Goal: Contribute content: Add original content to the website for others to see

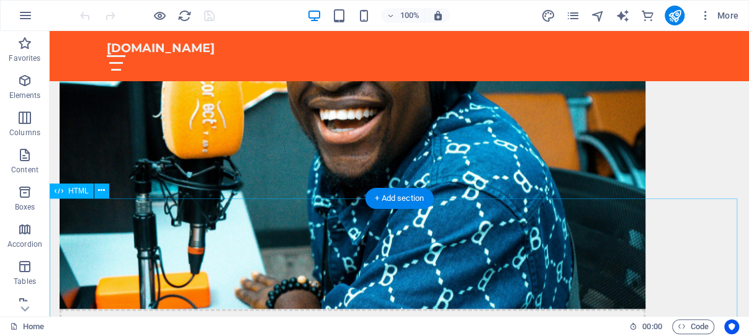
scroll to position [461, 0]
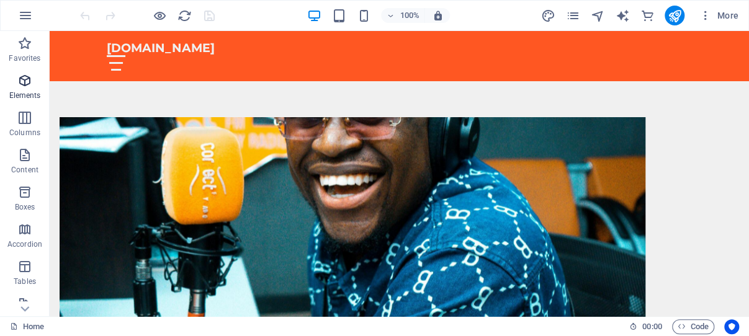
click at [25, 79] on icon "button" at bounding box center [24, 80] width 15 height 15
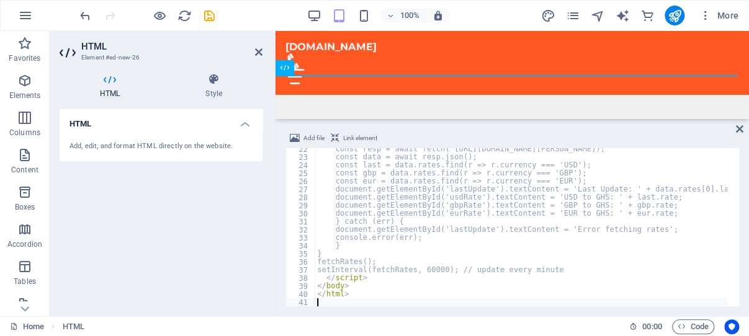
scroll to position [173, 0]
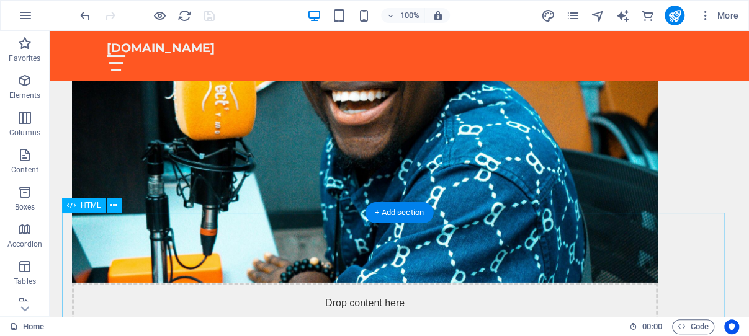
scroll to position [522, 0]
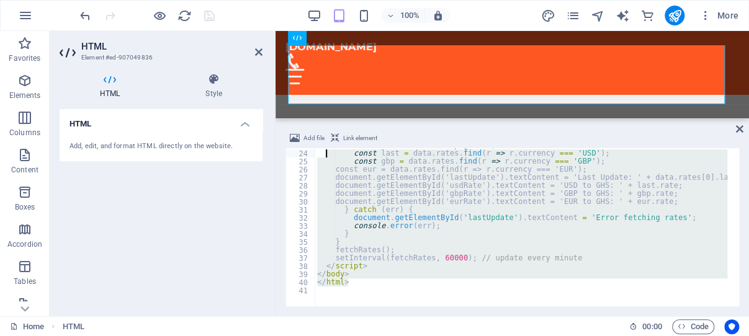
scroll to position [0, 0]
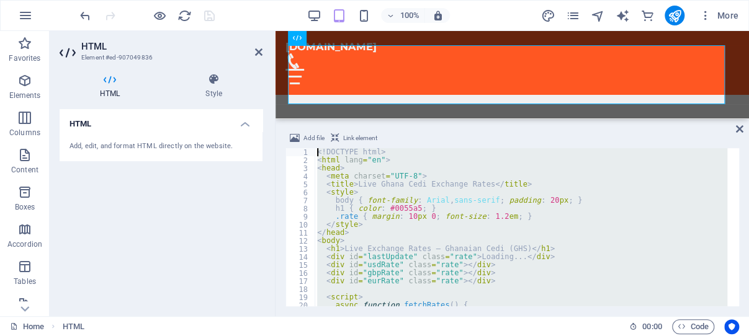
drag, startPoint x: 363, startPoint y: 280, endPoint x: 315, endPoint y: 119, distance: 168.3
click at [315, 148] on div "<! DOCTYPE html > < html lang = "en" > < head > < meta charset = "UTF-8" > < ti…" at bounding box center [521, 227] width 413 height 158
type textarea "<!DOCTYPE html> <html lang="en">"
paste textarea
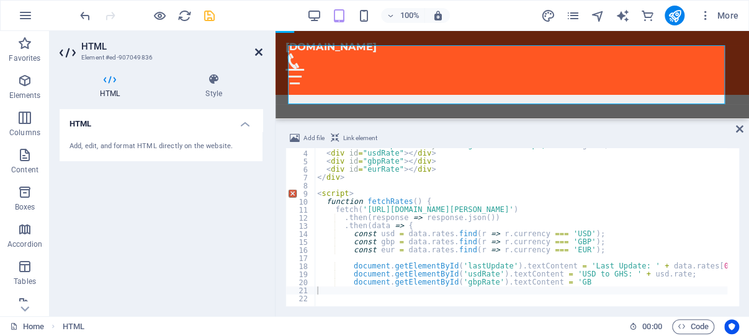
drag, startPoint x: 258, startPoint y: 52, endPoint x: 207, endPoint y: 22, distance: 59.3
click at [258, 52] on icon at bounding box center [258, 52] width 7 height 10
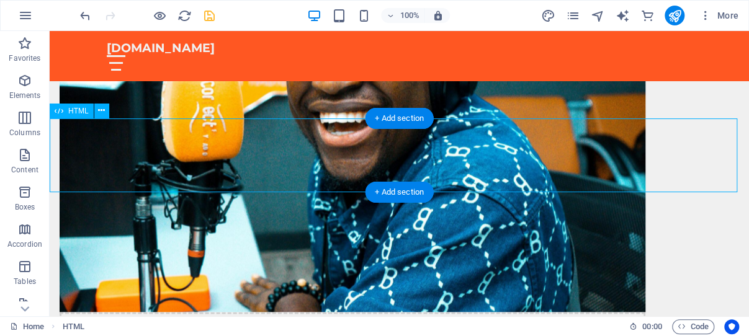
scroll to position [498, 0]
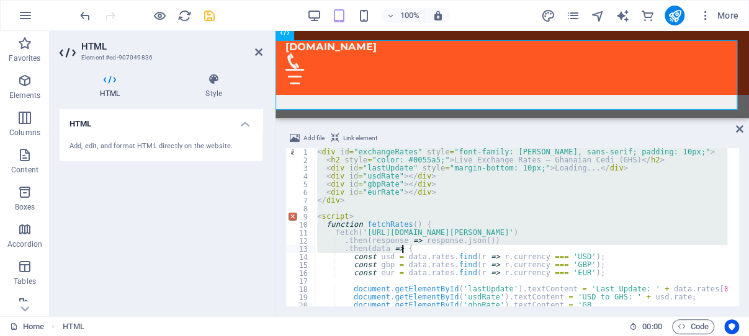
scroll to position [31, 0]
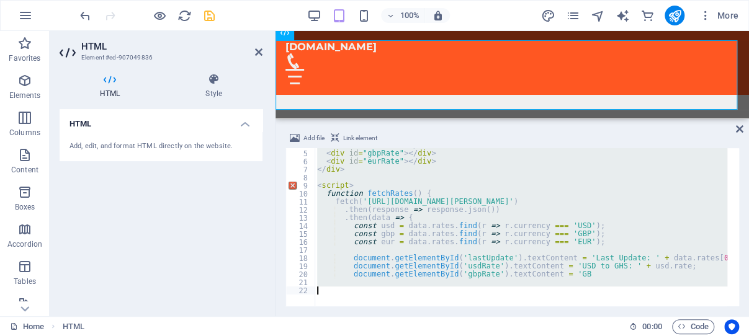
drag, startPoint x: 317, startPoint y: 153, endPoint x: 644, endPoint y: 305, distance: 360.5
click at [644, 305] on div "< div id = "usdRate" > </ div > < div id = "gbpRate" > </ div > < div id = "eur…" at bounding box center [521, 227] width 413 height 158
paste textarea
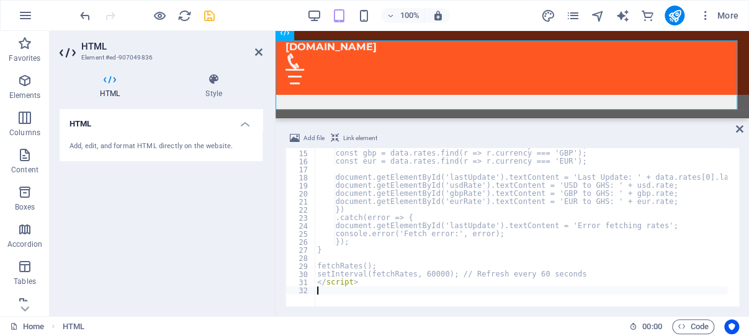
scroll to position [112, 0]
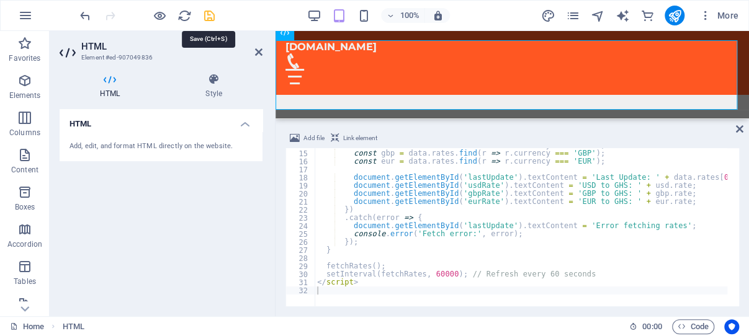
drag, startPoint x: 208, startPoint y: 11, endPoint x: 163, endPoint y: 11, distance: 44.7
click at [208, 11] on icon "save" at bounding box center [209, 16] width 14 height 14
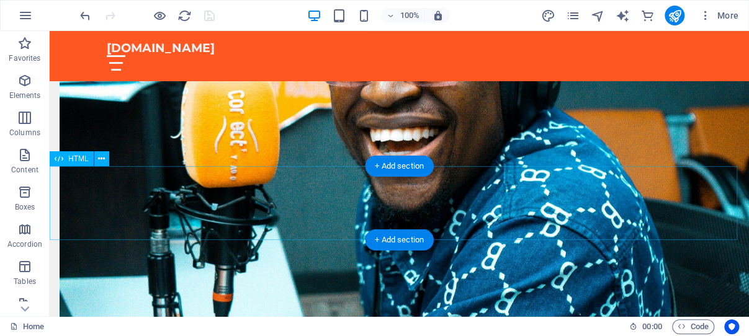
scroll to position [492, 0]
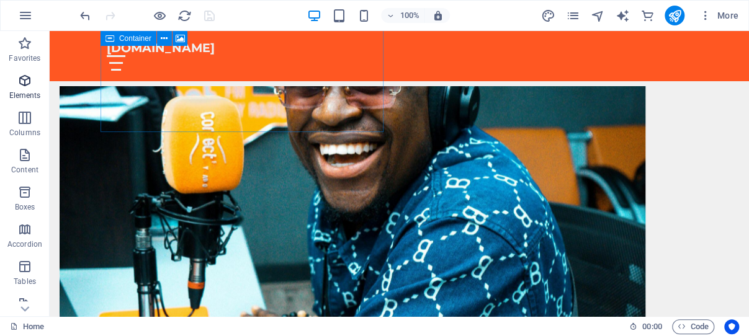
click at [24, 80] on icon "button" at bounding box center [24, 80] width 15 height 15
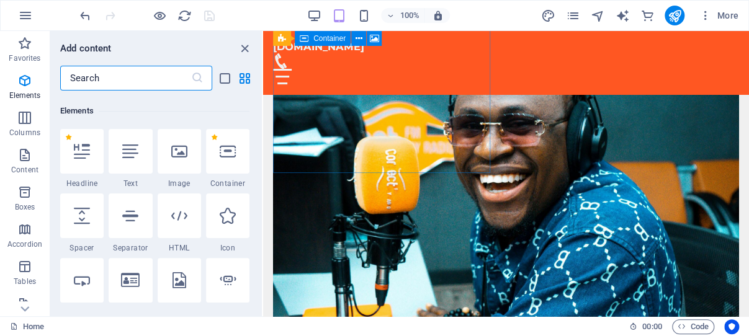
scroll to position [132, 0]
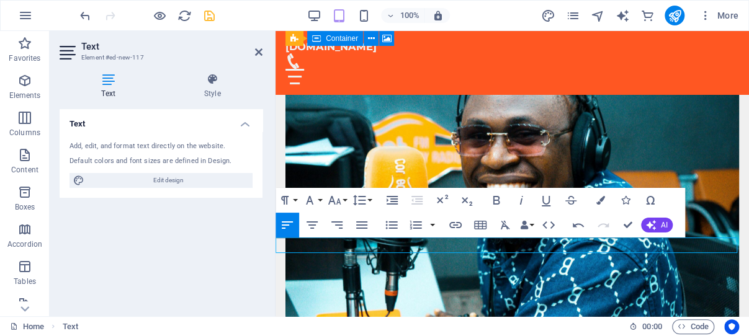
drag, startPoint x: 558, startPoint y: 247, endPoint x: 281, endPoint y: 251, distance: 277.5
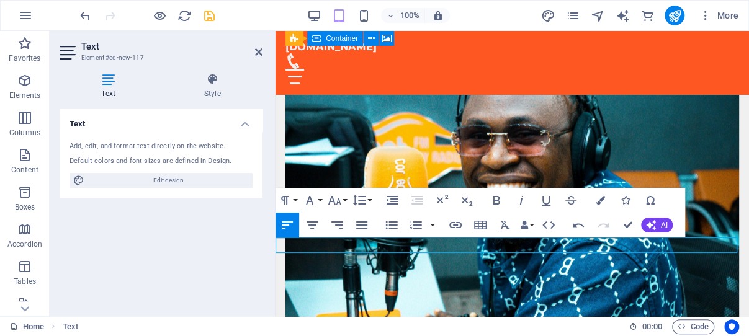
click at [208, 14] on icon "save" at bounding box center [209, 16] width 14 height 14
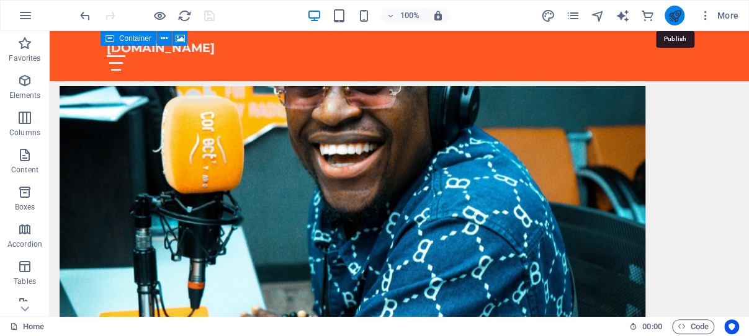
click at [675, 16] on icon "publish" at bounding box center [674, 16] width 14 height 14
